Goal: Task Accomplishment & Management: Use online tool/utility

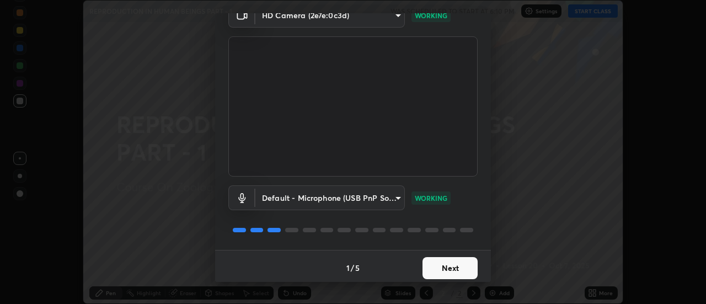
scroll to position [56, 0]
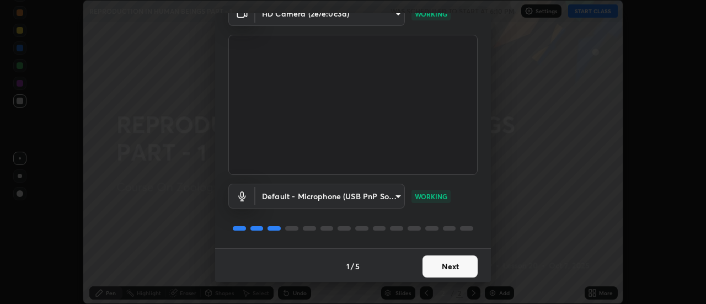
click at [469, 263] on button "Next" at bounding box center [450, 267] width 55 height 22
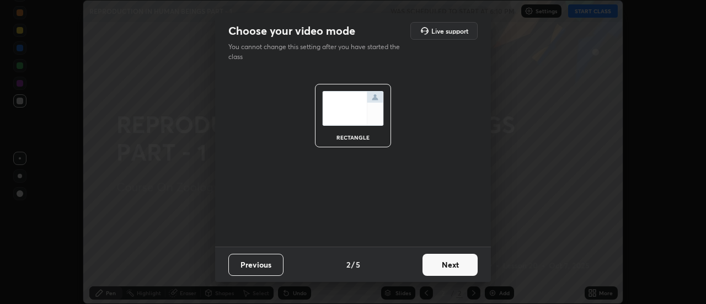
scroll to position [0, 0]
click at [469, 267] on button "Next" at bounding box center [450, 265] width 55 height 22
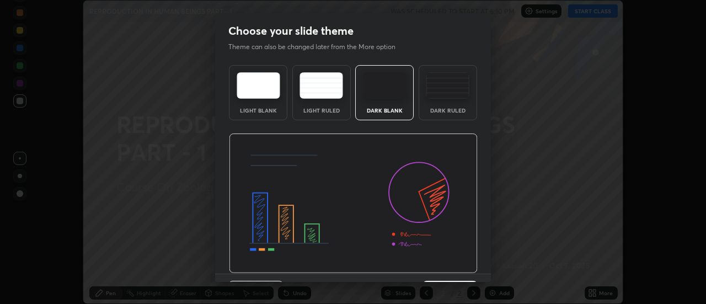
scroll to position [27, 0]
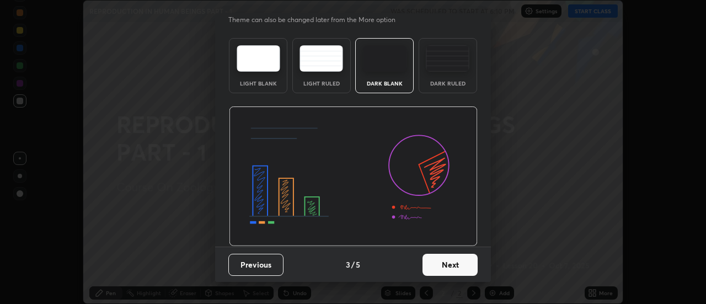
click at [469, 264] on button "Next" at bounding box center [450, 265] width 55 height 22
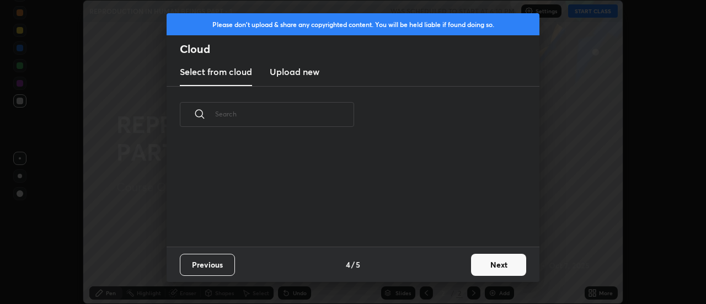
scroll to position [104, 354]
click at [485, 265] on button "Next" at bounding box center [498, 265] width 55 height 22
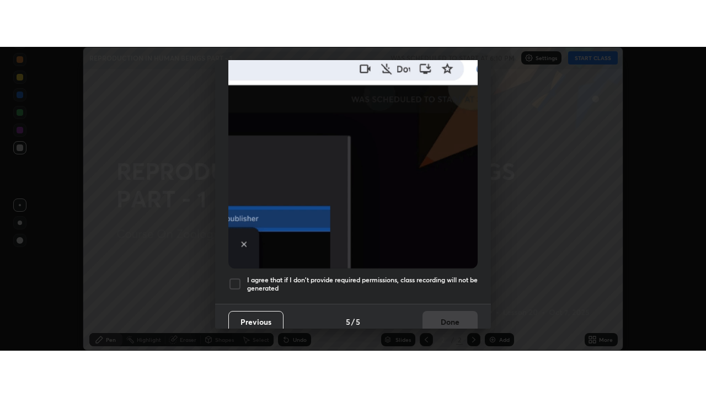
scroll to position [283, 0]
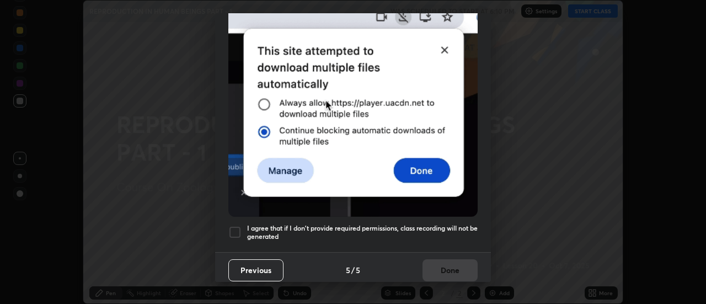
click at [239, 226] on div at bounding box center [234, 232] width 13 height 13
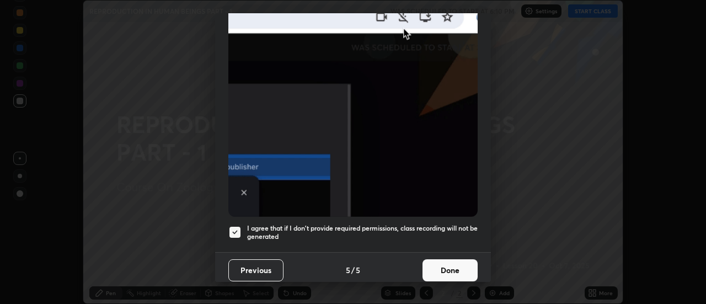
click at [434, 264] on button "Done" at bounding box center [450, 270] width 55 height 22
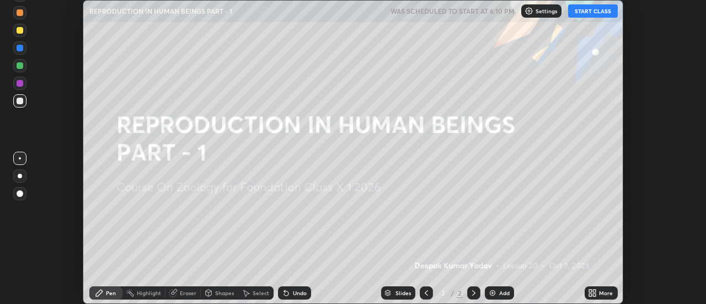
click at [592, 294] on icon at bounding box center [590, 295] width 3 height 3
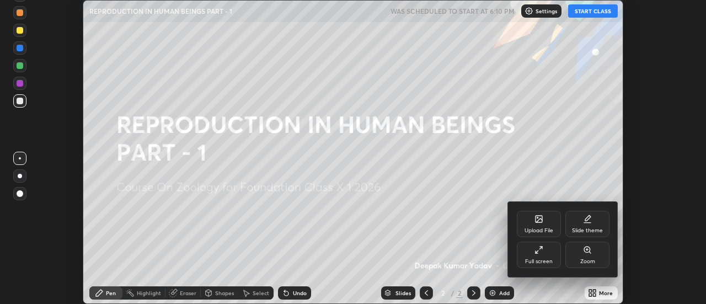
click at [538, 259] on div "Full screen" at bounding box center [539, 262] width 28 height 6
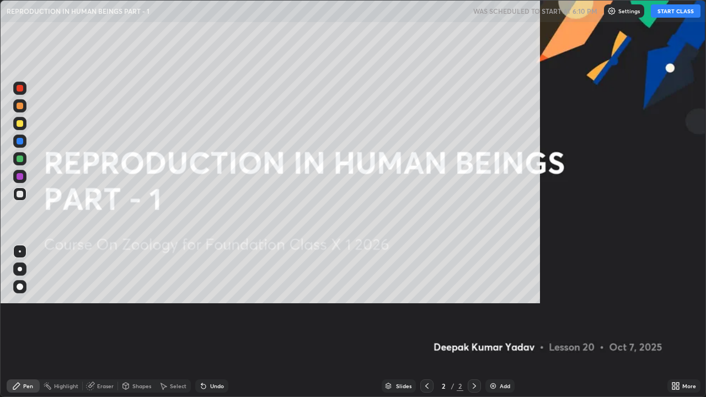
scroll to position [397, 706]
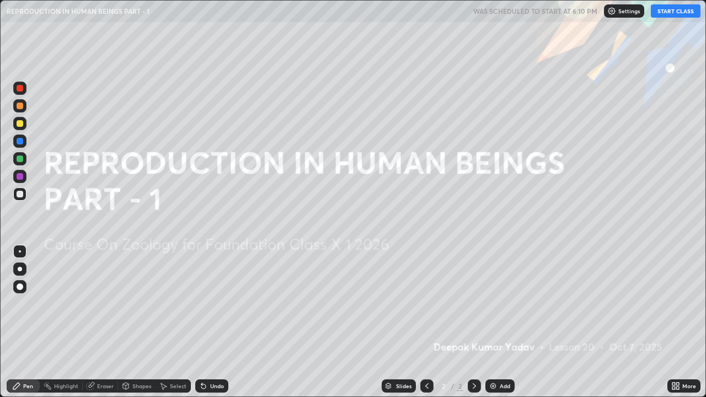
click at [661, 11] on button "START CLASS" at bounding box center [676, 10] width 50 height 13
click at [28, 304] on div "Pen" at bounding box center [28, 387] width 10 height 6
click at [20, 286] on div at bounding box center [20, 287] width 7 height 7
click at [25, 157] on div at bounding box center [19, 158] width 13 height 13
click at [493, 304] on img at bounding box center [493, 386] width 9 height 9
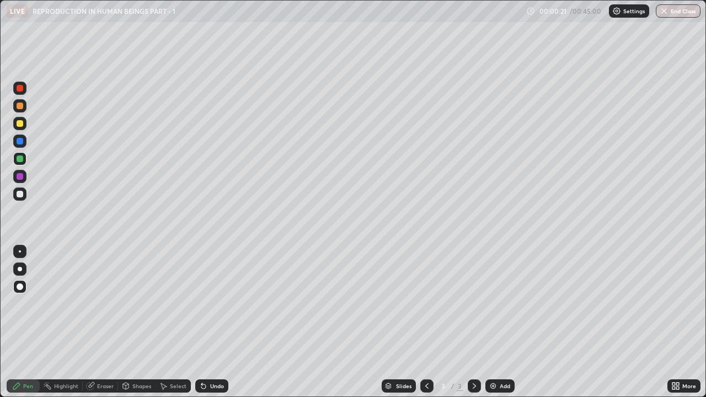
click at [20, 126] on div at bounding box center [20, 123] width 7 height 7
click at [20, 159] on div at bounding box center [20, 159] width 7 height 7
click at [20, 192] on div at bounding box center [20, 194] width 7 height 7
click at [19, 159] on div at bounding box center [20, 159] width 7 height 7
click at [23, 193] on div at bounding box center [20, 194] width 7 height 7
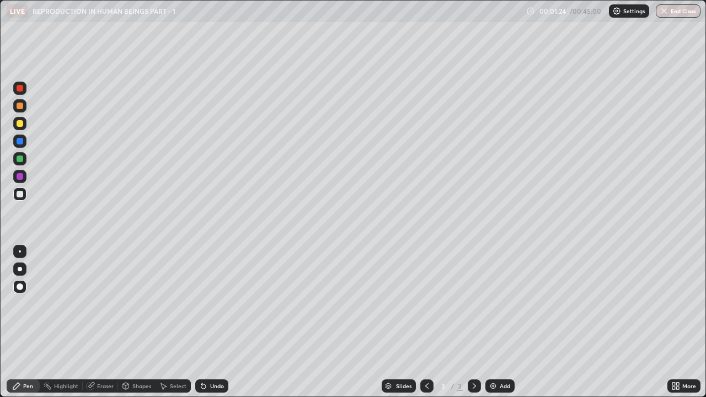
click at [201, 304] on icon at bounding box center [201, 384] width 1 height 1
click at [20, 108] on div at bounding box center [20, 106] width 7 height 7
click at [96, 304] on div "Eraser" at bounding box center [100, 386] width 35 height 13
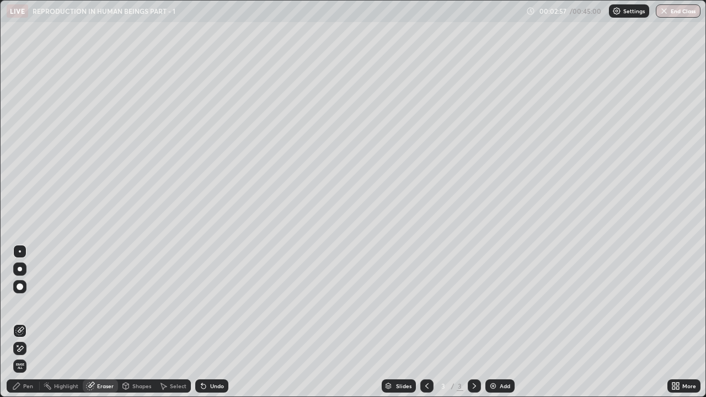
click at [35, 304] on div "Pen" at bounding box center [23, 386] width 33 height 13
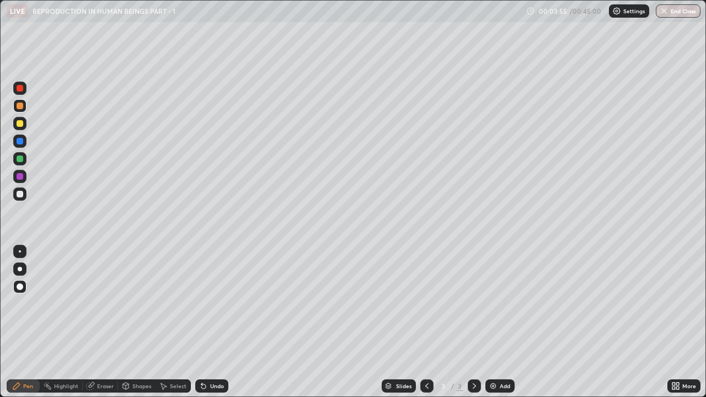
click at [20, 159] on div at bounding box center [20, 159] width 7 height 7
click at [24, 92] on div at bounding box center [19, 88] width 13 height 13
click at [18, 141] on div at bounding box center [20, 141] width 7 height 7
click at [19, 88] on div at bounding box center [20, 88] width 7 height 7
click at [490, 304] on img at bounding box center [493, 386] width 9 height 9
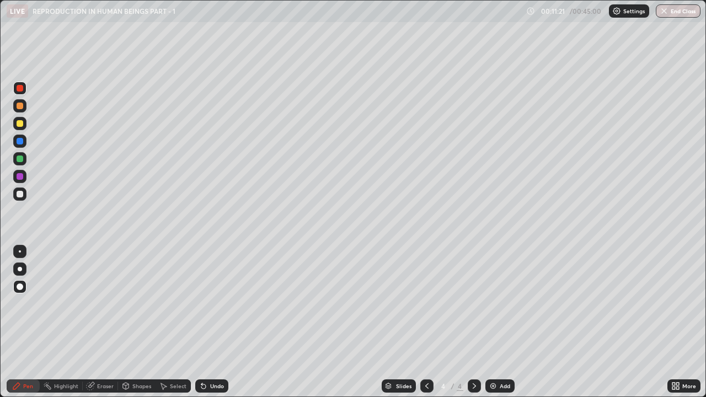
click at [20, 159] on div at bounding box center [20, 159] width 7 height 7
click at [19, 193] on div at bounding box center [20, 194] width 7 height 7
click at [201, 304] on icon at bounding box center [201, 384] width 1 height 1
click at [20, 159] on div at bounding box center [20, 159] width 7 height 7
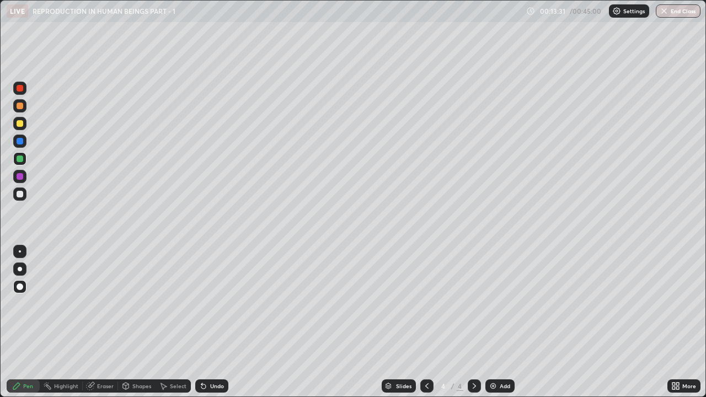
click at [20, 124] on div at bounding box center [20, 123] width 7 height 7
click at [20, 177] on div at bounding box center [20, 176] width 7 height 7
click at [20, 109] on div at bounding box center [20, 106] width 7 height 7
click at [491, 304] on img at bounding box center [493, 386] width 9 height 9
click at [25, 162] on div at bounding box center [19, 158] width 13 height 13
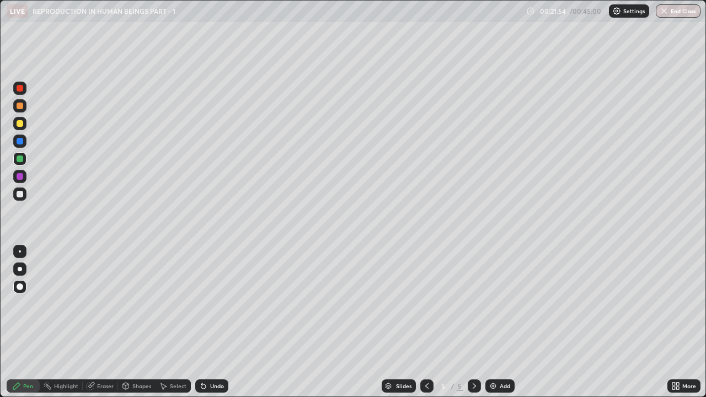
click at [22, 87] on div at bounding box center [20, 88] width 7 height 7
click at [22, 195] on div at bounding box center [20, 194] width 7 height 7
click at [19, 125] on div at bounding box center [20, 123] width 7 height 7
click at [204, 304] on icon at bounding box center [203, 386] width 9 height 9
click at [107, 304] on div "Eraser" at bounding box center [105, 387] width 17 height 6
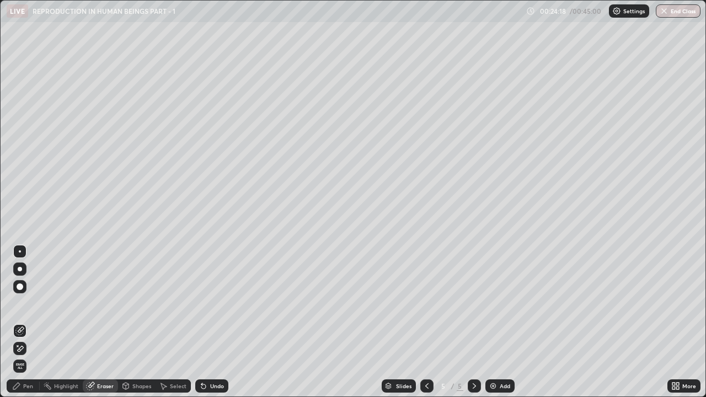
click at [25, 304] on div "Pen" at bounding box center [28, 387] width 10 height 6
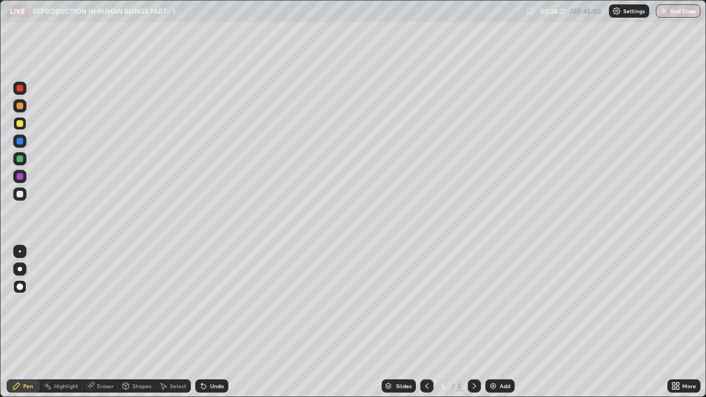
click at [19, 160] on div at bounding box center [20, 159] width 7 height 7
click at [493, 304] on img at bounding box center [493, 386] width 9 height 9
click at [201, 304] on icon at bounding box center [203, 387] width 4 height 4
click at [130, 304] on div "Shapes" at bounding box center [137, 386] width 38 height 13
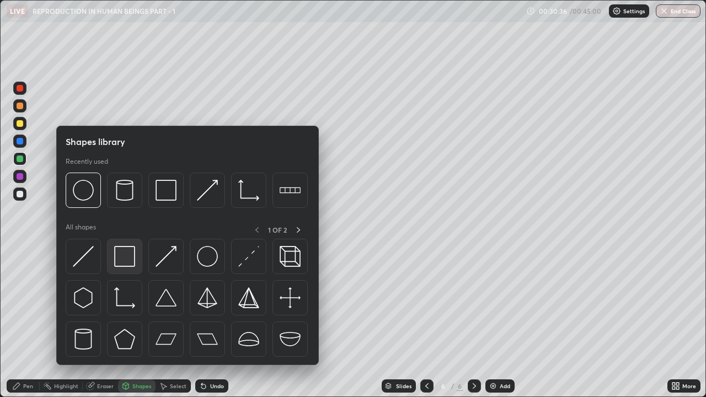
click at [130, 263] on img at bounding box center [124, 256] width 21 height 21
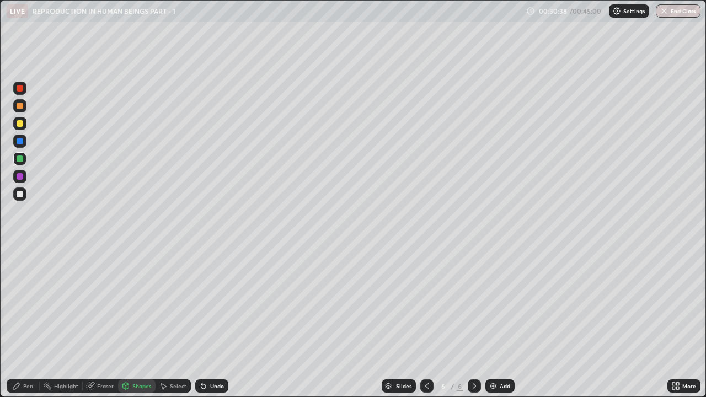
click at [21, 192] on div at bounding box center [20, 194] width 7 height 7
click at [31, 304] on div "Pen" at bounding box center [28, 387] width 10 height 6
click at [103, 304] on div "Eraser" at bounding box center [105, 387] width 17 height 6
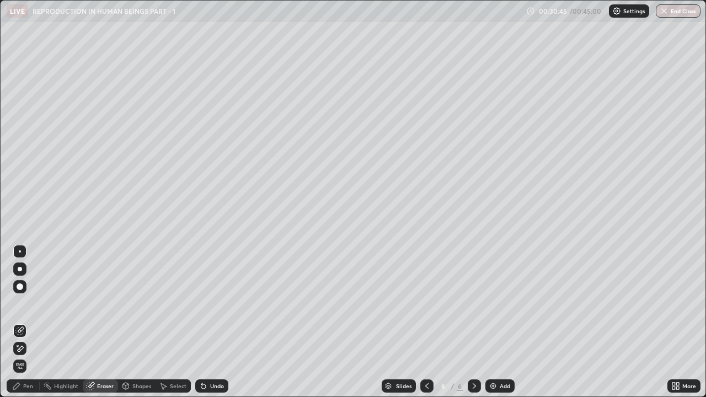
click at [132, 304] on div "Shapes" at bounding box center [141, 387] width 19 height 6
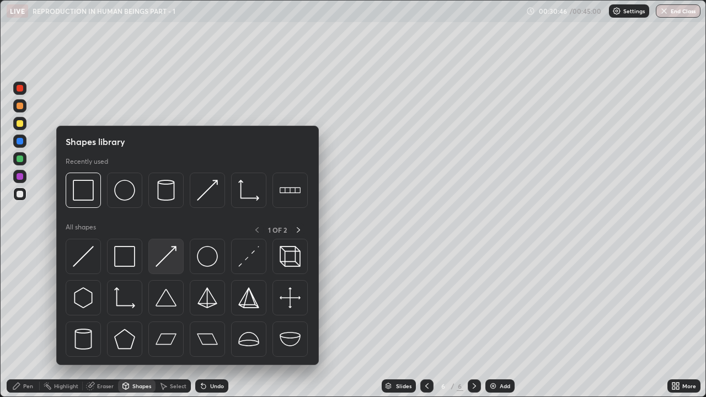
click at [160, 263] on img at bounding box center [166, 256] width 21 height 21
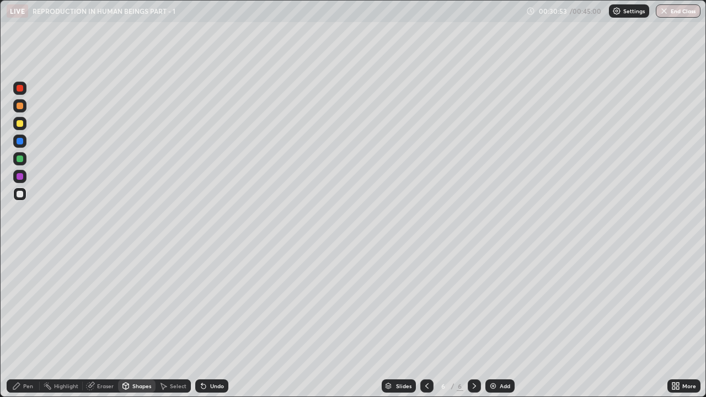
click at [19, 124] on div at bounding box center [20, 123] width 7 height 7
click at [31, 304] on div "Pen" at bounding box center [28, 387] width 10 height 6
click at [20, 160] on div at bounding box center [20, 159] width 7 height 7
click at [26, 89] on div at bounding box center [19, 88] width 13 height 13
click at [20, 177] on div at bounding box center [20, 176] width 7 height 7
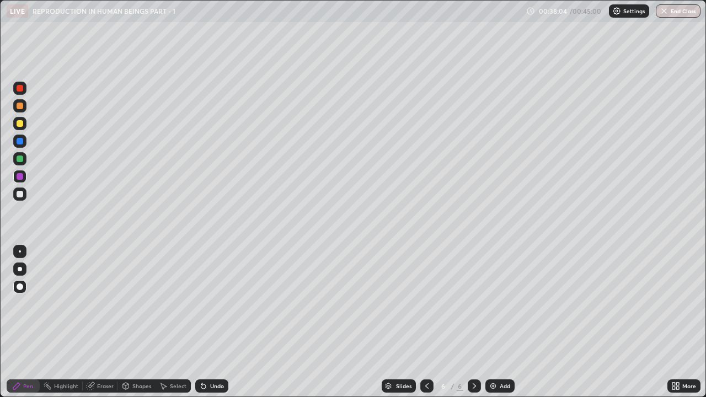
click at [20, 160] on div at bounding box center [20, 159] width 7 height 7
click at [20, 129] on div at bounding box center [19, 123] width 13 height 13
click at [20, 193] on div at bounding box center [20, 194] width 7 height 7
click at [19, 88] on div at bounding box center [20, 88] width 7 height 7
click at [20, 142] on div at bounding box center [20, 141] width 7 height 7
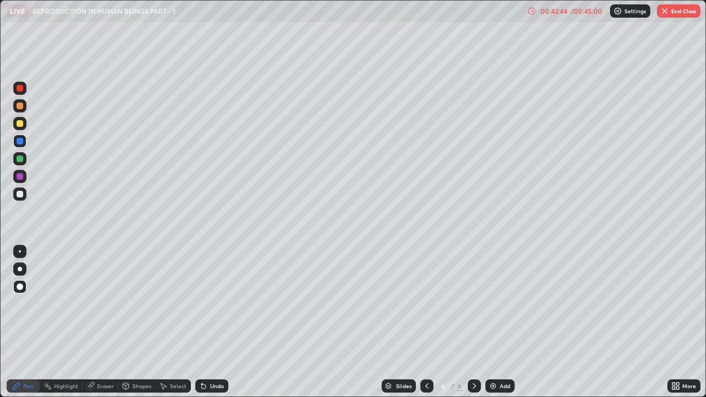
click at [18, 87] on div at bounding box center [20, 88] width 7 height 7
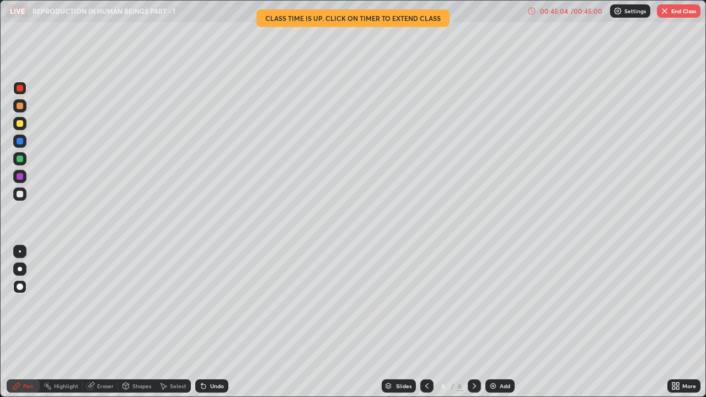
click at [673, 12] on button "End Class" at bounding box center [679, 10] width 44 height 13
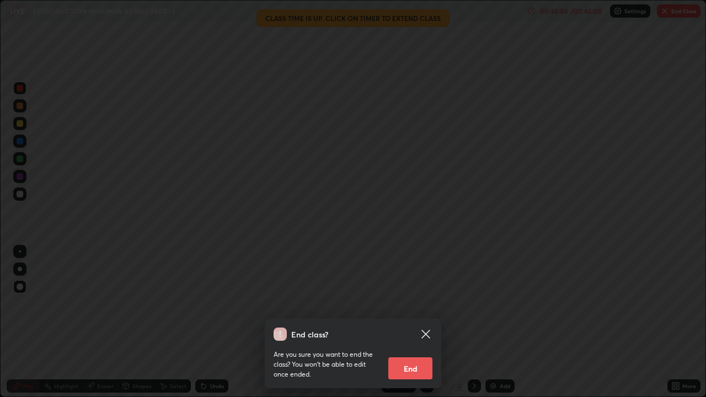
click at [419, 304] on button "End" at bounding box center [411, 369] width 44 height 22
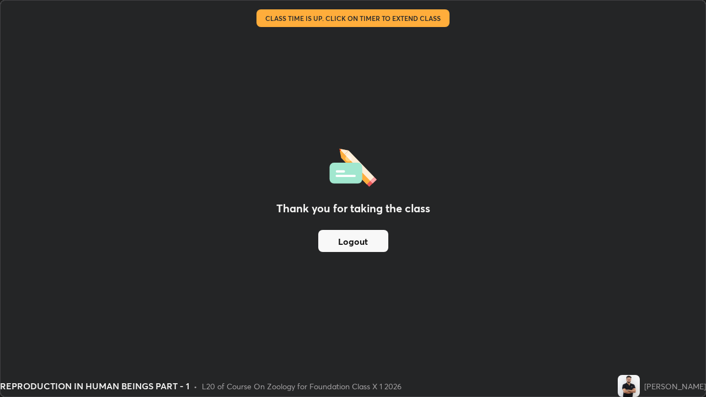
click at [374, 242] on button "Logout" at bounding box center [353, 241] width 70 height 22
